Goal: Connect with others

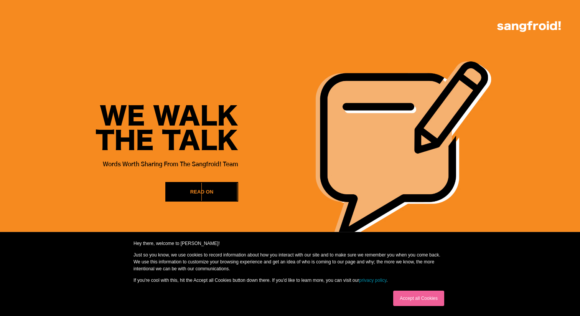
click at [405, 298] on link "Accept all Cookies" at bounding box center [418, 297] width 51 height 15
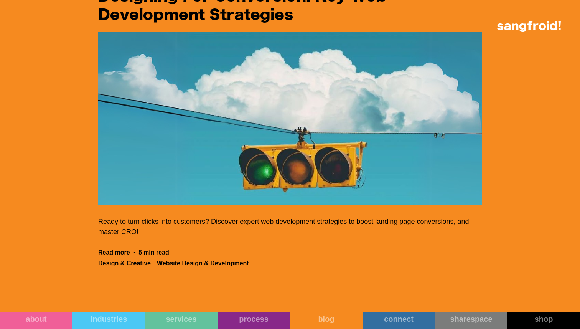
scroll to position [9531, 0]
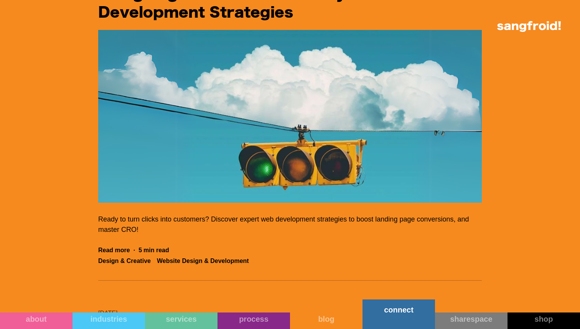
click at [397, 311] on div "connect" at bounding box center [399, 309] width 73 height 9
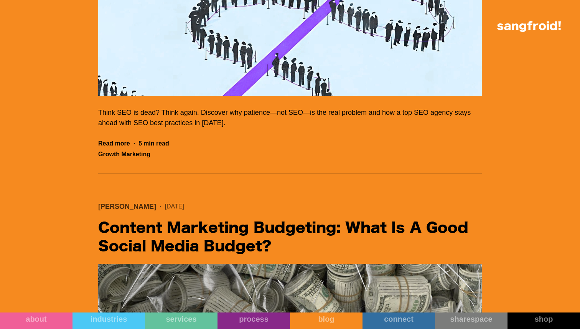
scroll to position [8753, 0]
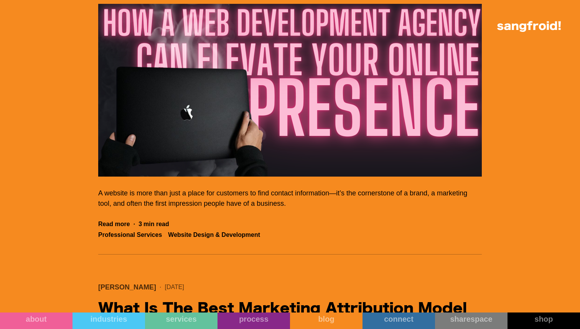
scroll to position [8886, 0]
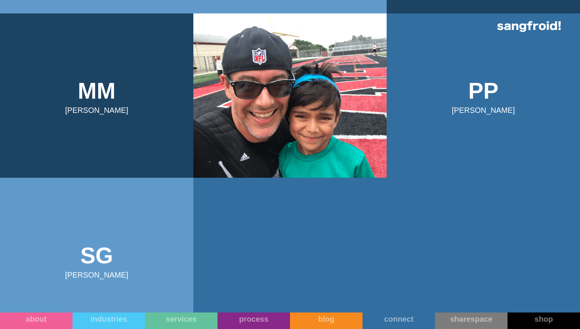
scroll to position [527, 0]
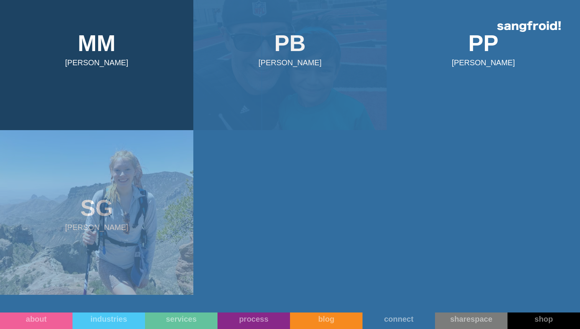
click at [128, 201] on img at bounding box center [96, 212] width 193 height 165
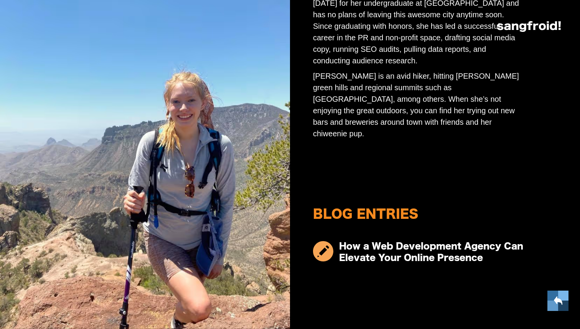
scroll to position [115, 0]
